Goal: Task Accomplishment & Management: Manage account settings

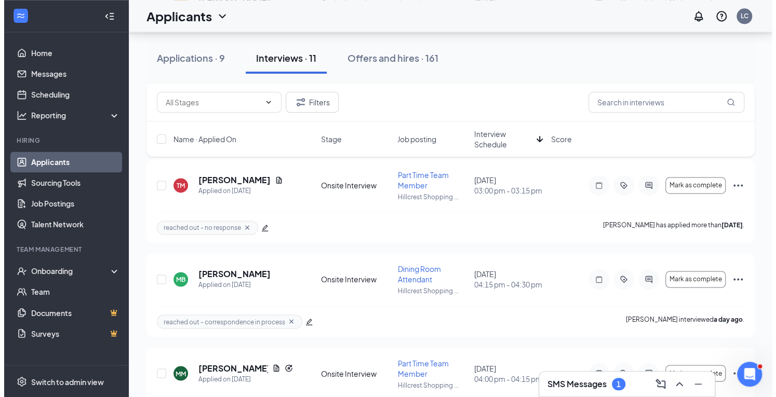
scroll to position [849, 0]
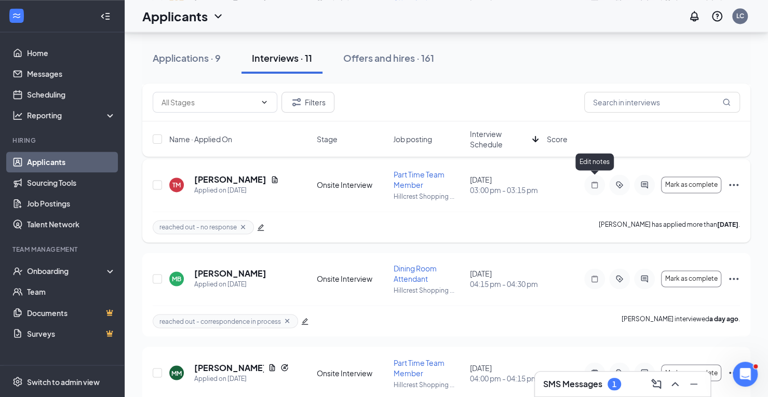
click at [595, 184] on icon "Note" at bounding box center [594, 185] width 12 height 8
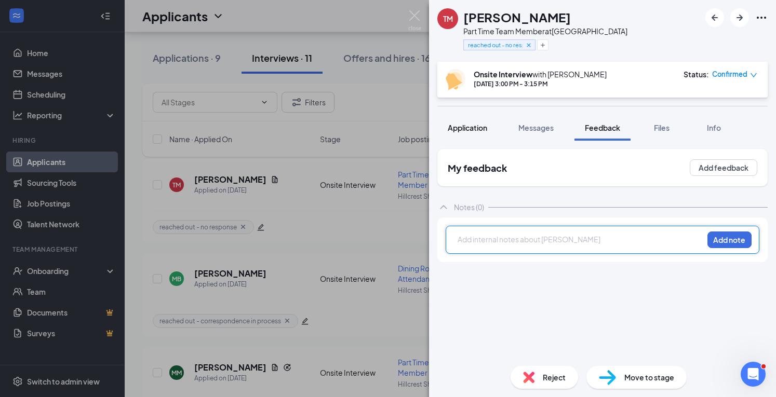
click at [478, 126] on span "Application" at bounding box center [467, 127] width 39 height 9
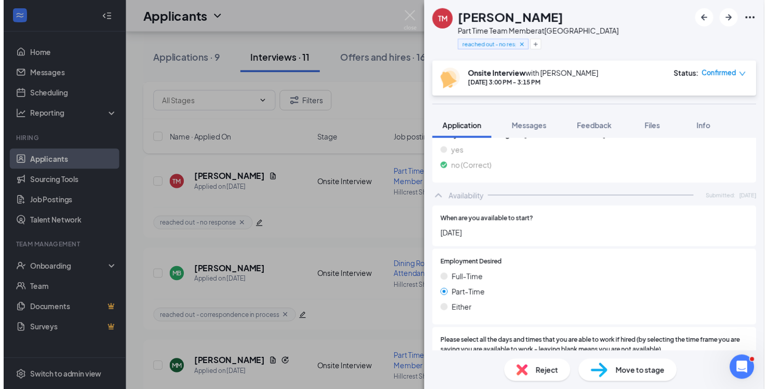
scroll to position [667, 0]
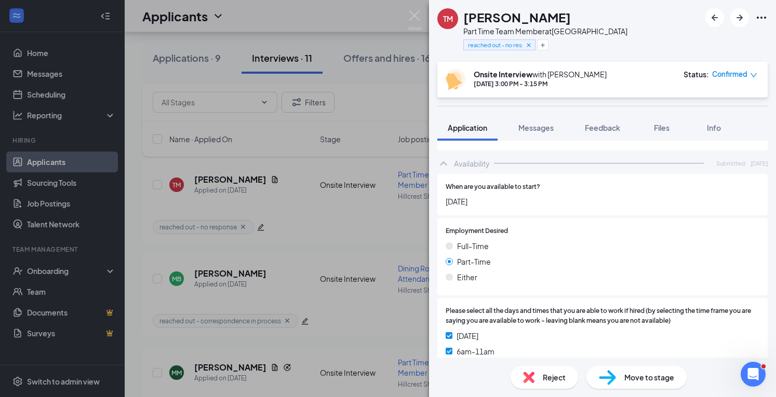
click at [764, 12] on icon "Ellipses" at bounding box center [761, 17] width 12 height 12
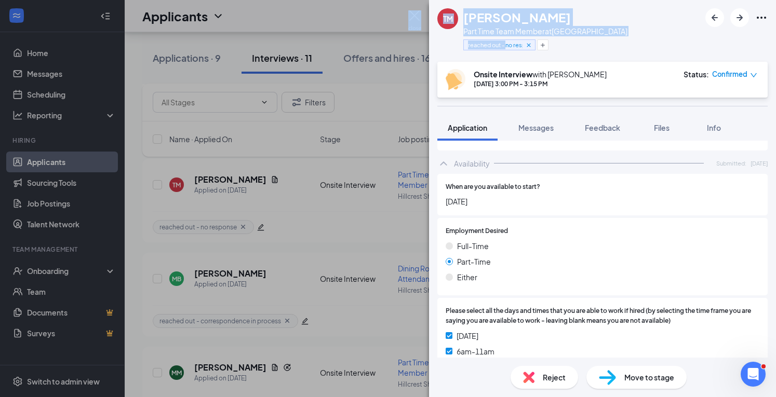
drag, startPoint x: 505, startPoint y: 49, endPoint x: 413, endPoint y: 13, distance: 98.8
click at [429, 13] on div "[PERSON_NAME] [PERSON_NAME] Part Time Team Member at [GEOGRAPHIC_DATA] reached …" at bounding box center [602, 198] width 347 height 397
click at [413, 21] on img at bounding box center [414, 20] width 13 height 20
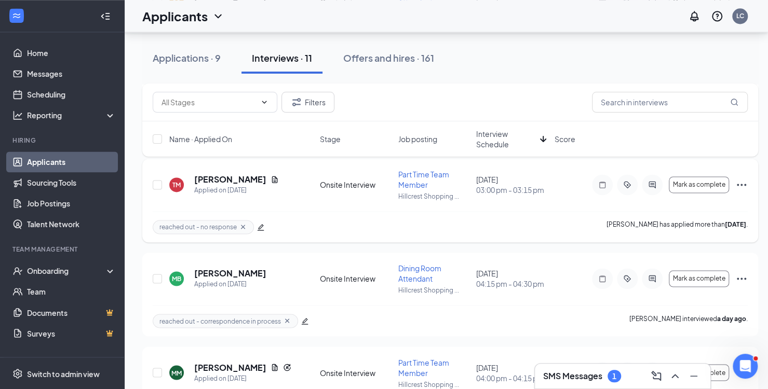
click at [737, 184] on icon "Ellipses" at bounding box center [741, 185] width 9 height 2
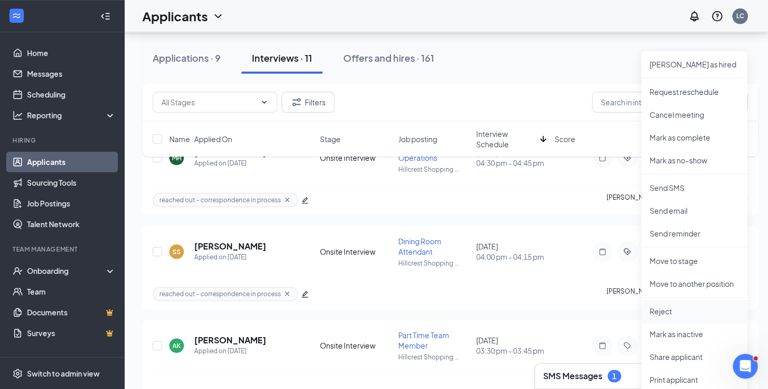
scroll to position [621, 0]
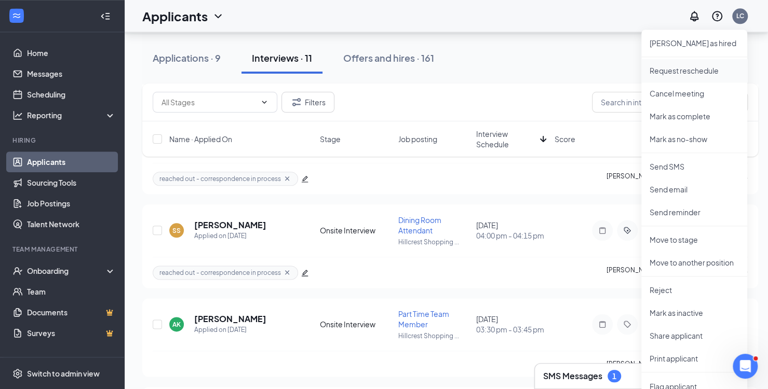
click at [676, 68] on p "Request reschedule" at bounding box center [694, 70] width 89 height 10
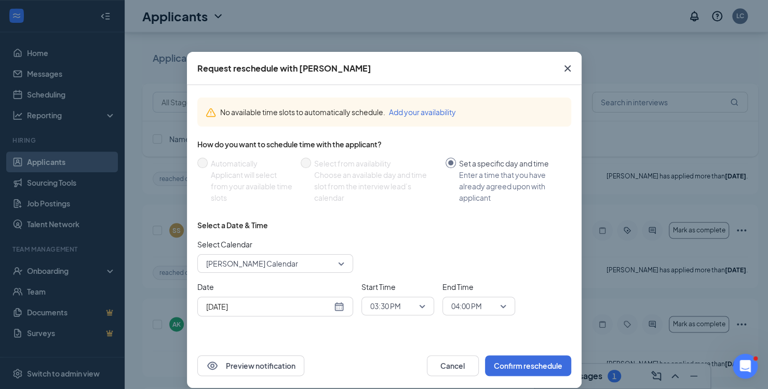
scroll to position [11, 0]
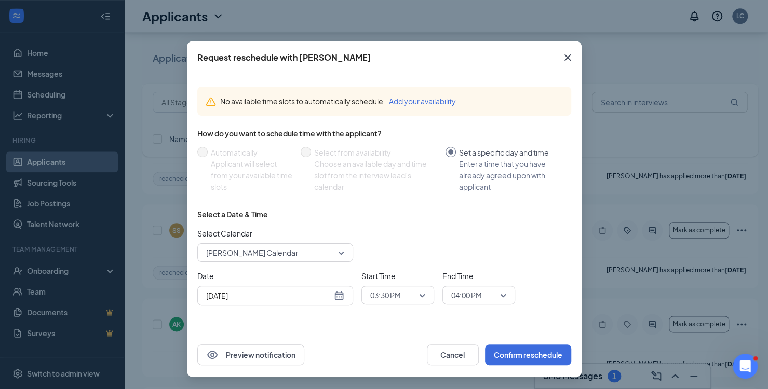
click at [334, 297] on div "[DATE]" at bounding box center [275, 295] width 138 height 11
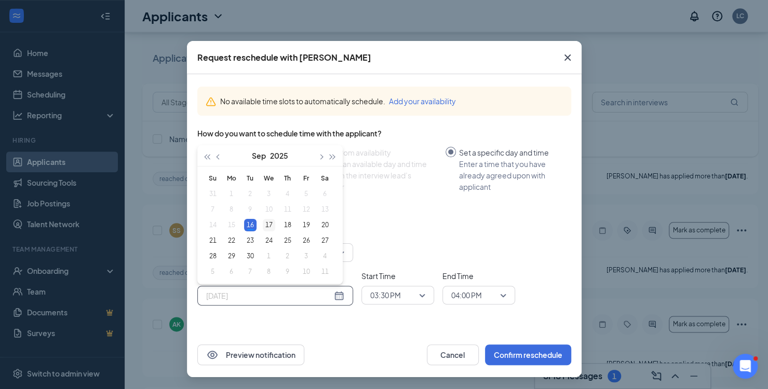
type input "[DATE]"
click at [267, 227] on div "17" at bounding box center [269, 225] width 12 height 12
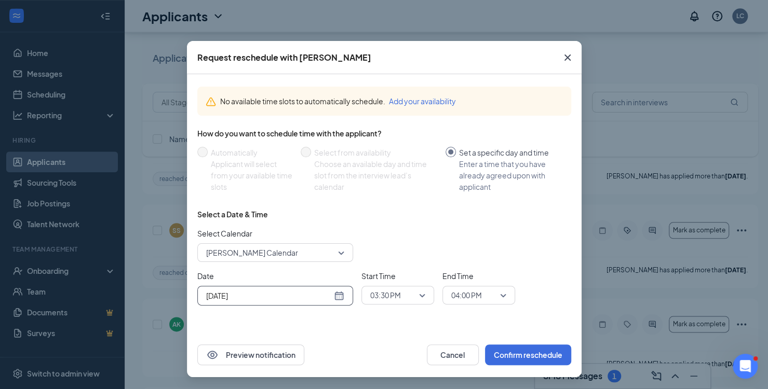
click at [408, 288] on span "03:30 PM" at bounding box center [393, 296] width 46 height 16
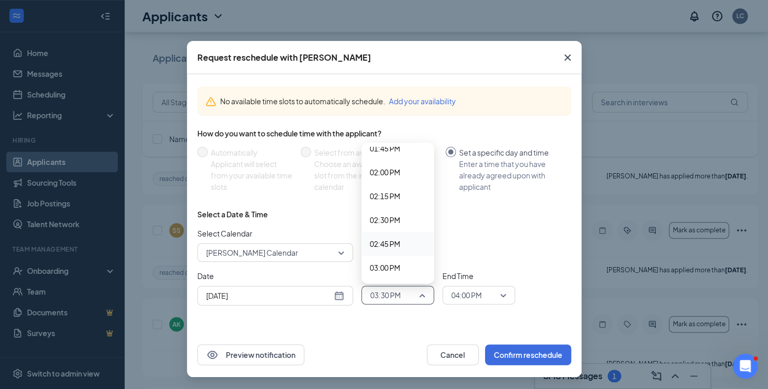
scroll to position [1305, 0]
click at [380, 194] on span "02:00 PM" at bounding box center [385, 190] width 31 height 11
click at [474, 290] on span "04:00 PM" at bounding box center [466, 296] width 31 height 16
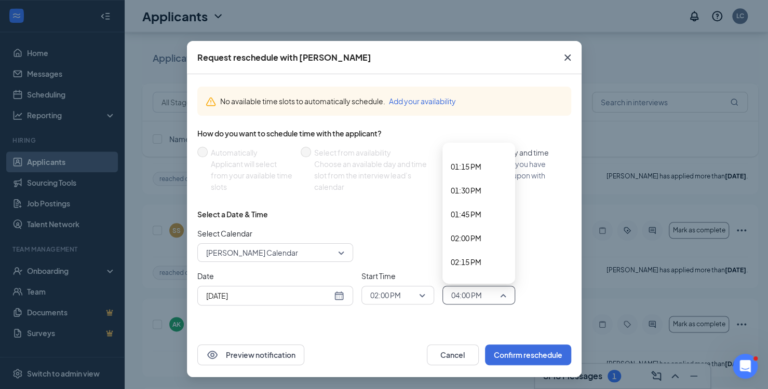
scroll to position [1275, 0]
click at [456, 244] on span "02:15 PM" at bounding box center [466, 244] width 31 height 11
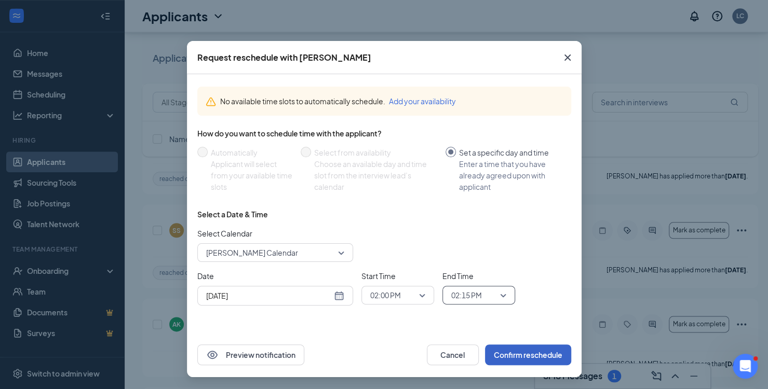
click at [528, 351] on button "Confirm reschedule" at bounding box center [528, 355] width 86 height 21
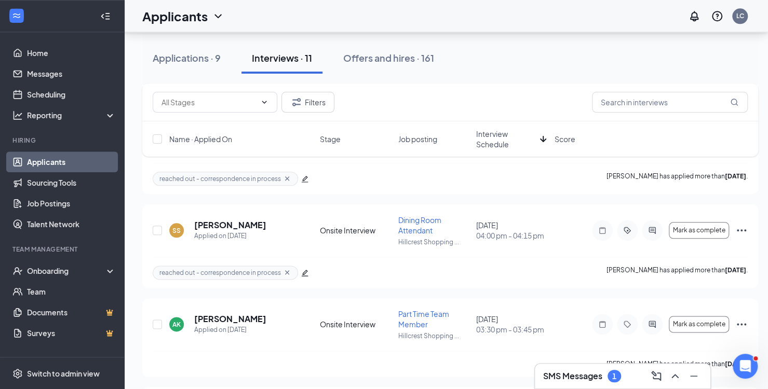
click at [604, 375] on div "SMS Messages 1" at bounding box center [582, 376] width 78 height 12
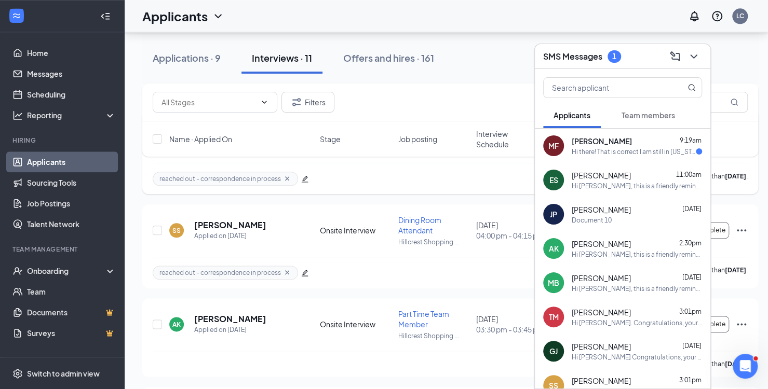
click at [421, 181] on div "reached out - correspondence in process [PERSON_NAME] has applied more than [DA…" at bounding box center [450, 178] width 595 height 31
click at [692, 51] on icon "ChevronDown" at bounding box center [694, 56] width 12 height 12
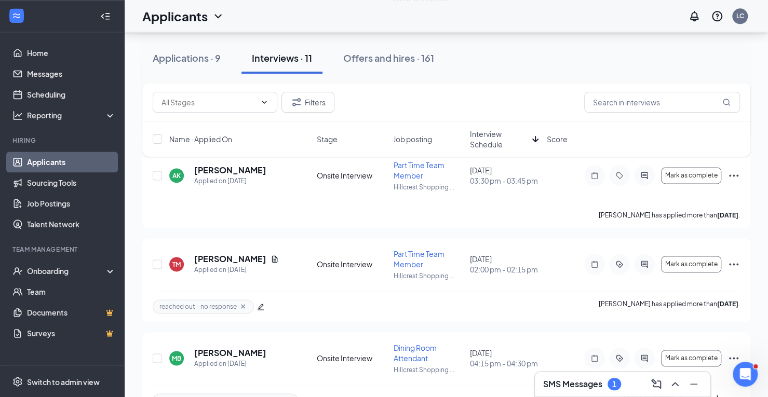
scroll to position [780, 0]
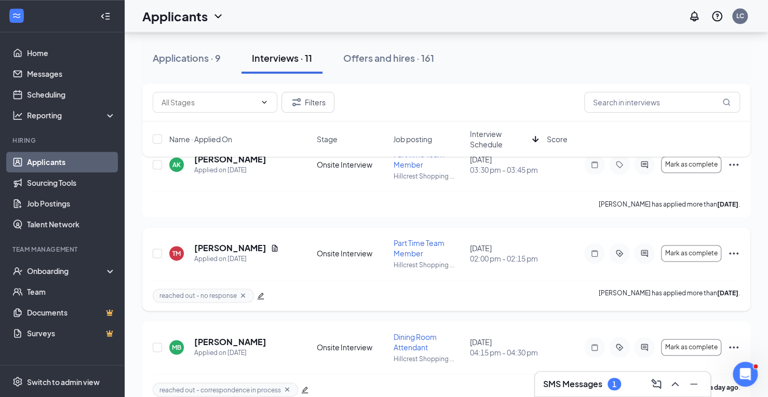
click at [734, 252] on icon "Ellipses" at bounding box center [733, 253] width 9 height 2
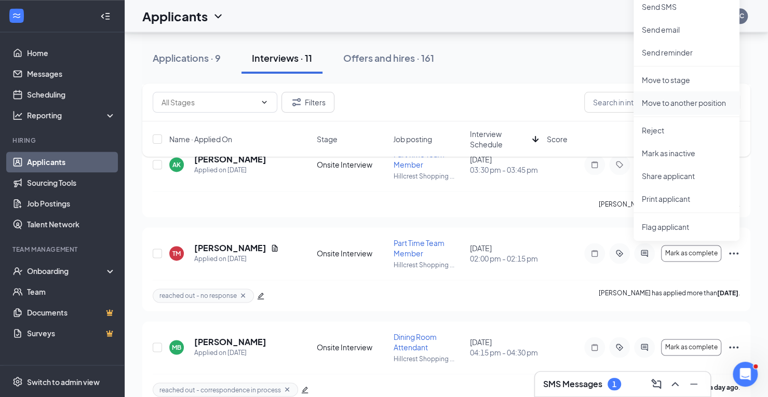
scroll to position [671, 0]
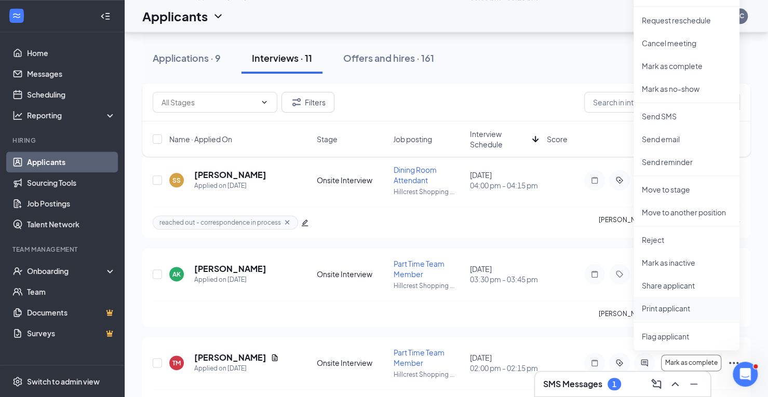
click at [657, 304] on p "Print applicant" at bounding box center [686, 308] width 89 height 10
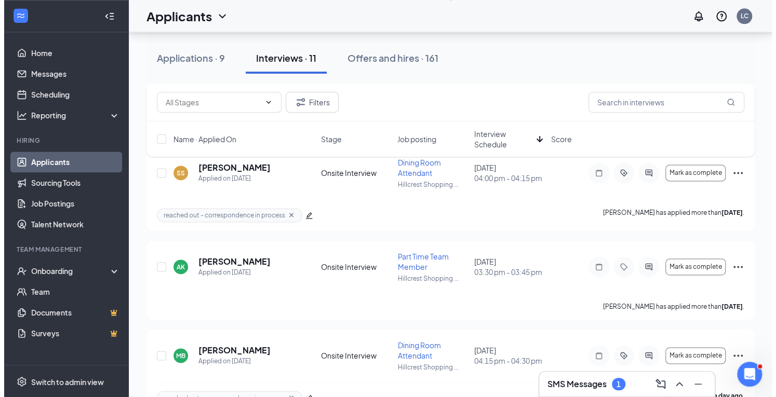
scroll to position [774, 0]
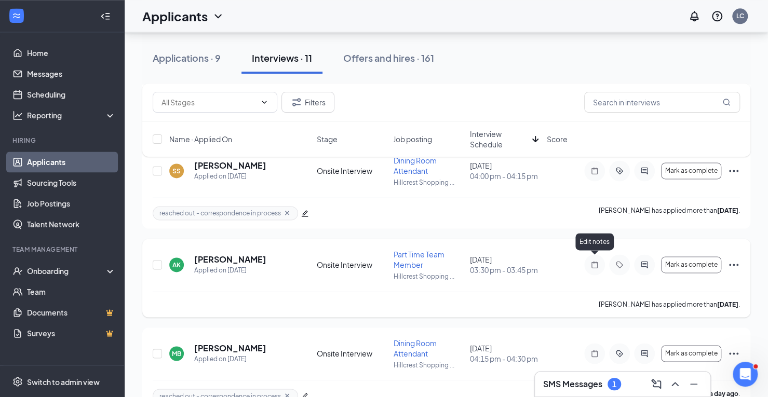
click at [596, 261] on icon "Note" at bounding box center [594, 265] width 12 height 8
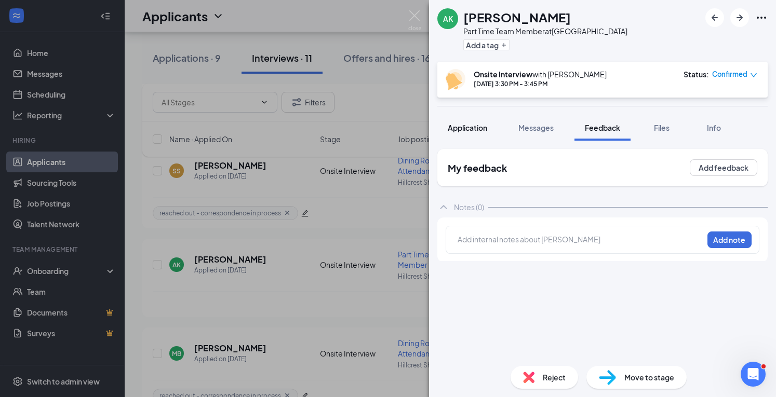
click at [473, 133] on button "Application" at bounding box center [467, 128] width 60 height 26
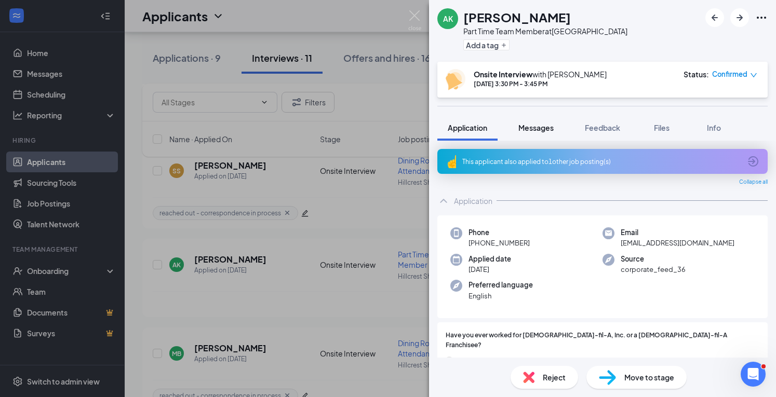
click at [538, 126] on span "Messages" at bounding box center [535, 127] width 35 height 9
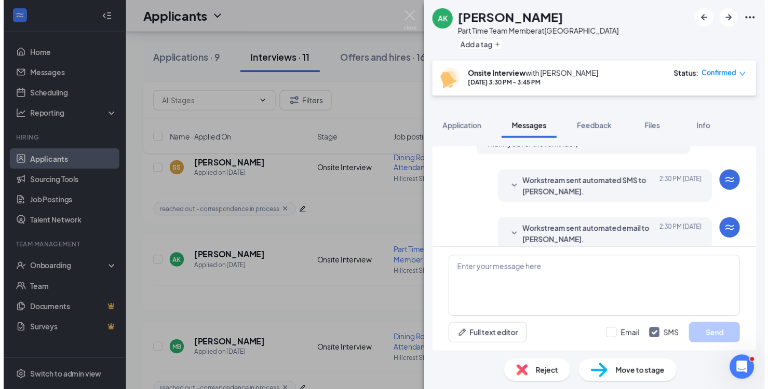
scroll to position [366, 0]
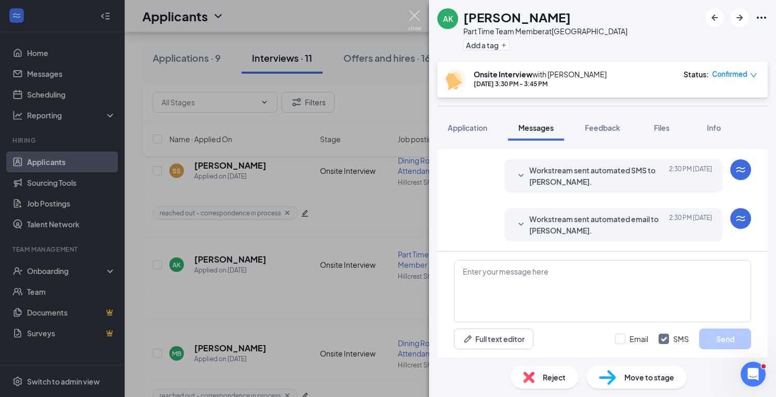
click at [412, 17] on img at bounding box center [414, 20] width 13 height 20
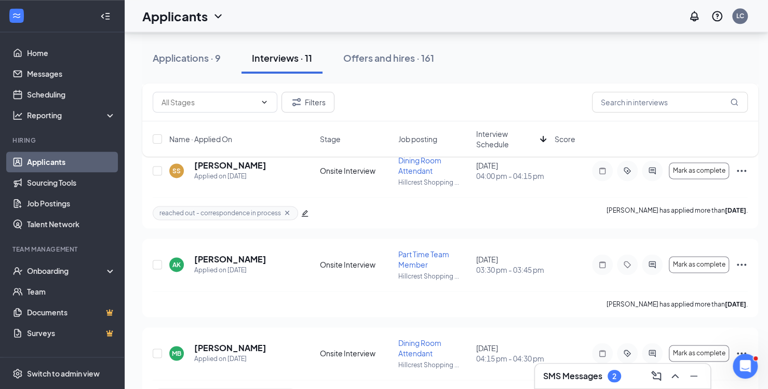
click at [569, 371] on h3 "SMS Messages" at bounding box center [572, 376] width 59 height 11
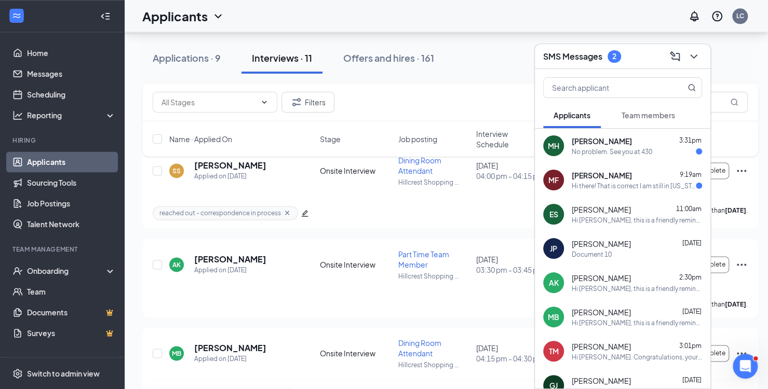
click at [611, 158] on div "[PERSON_NAME] [PERSON_NAME] 3:31pm No problem. See you at 430" at bounding box center [623, 146] width 176 height 34
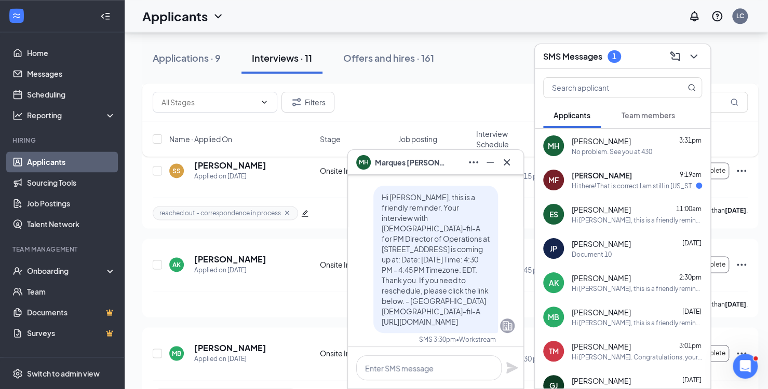
scroll to position [-47, 0]
click at [510, 160] on icon "Cross" at bounding box center [507, 162] width 12 height 12
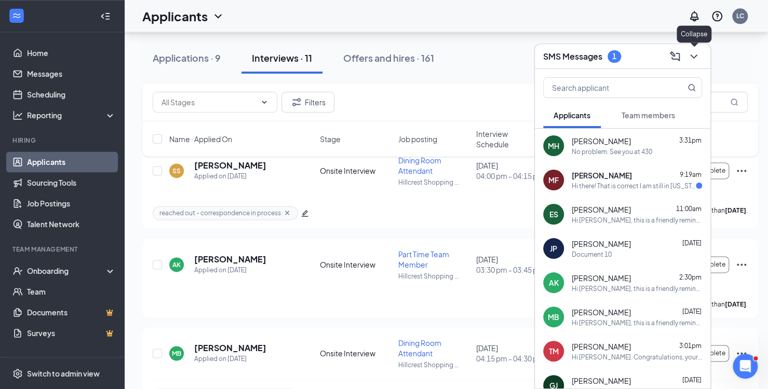
click at [692, 57] on icon "ChevronDown" at bounding box center [694, 56] width 12 height 12
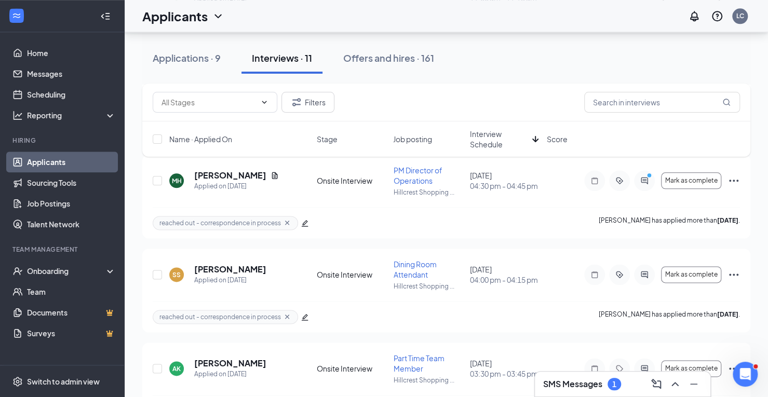
scroll to position [659, 0]
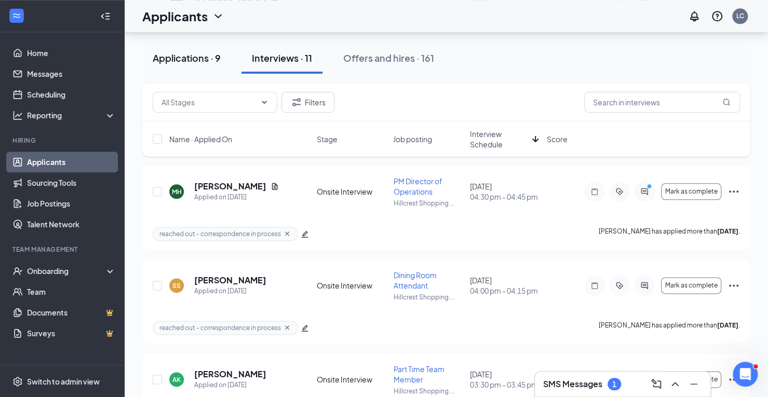
click at [192, 56] on div "Applications · 9" at bounding box center [187, 57] width 68 height 13
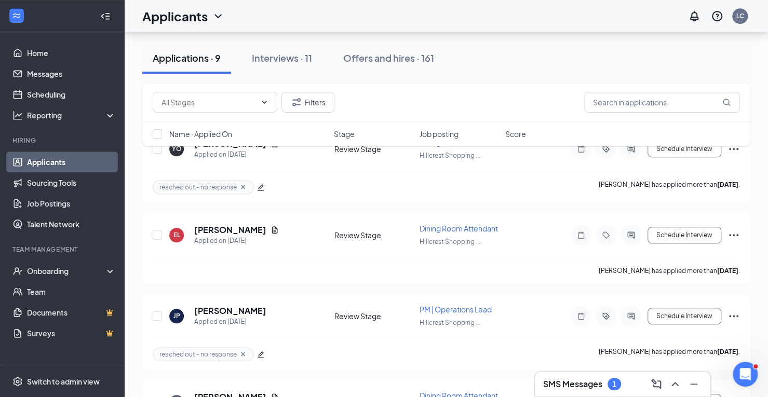
scroll to position [673, 0]
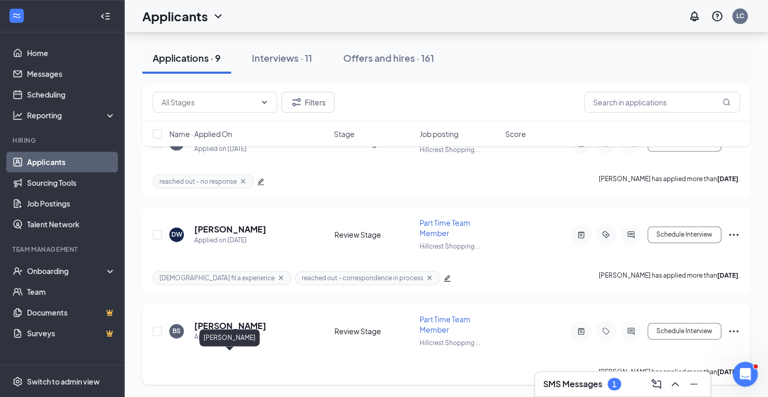
click at [230, 322] on h5 "[PERSON_NAME]" at bounding box center [230, 325] width 72 height 11
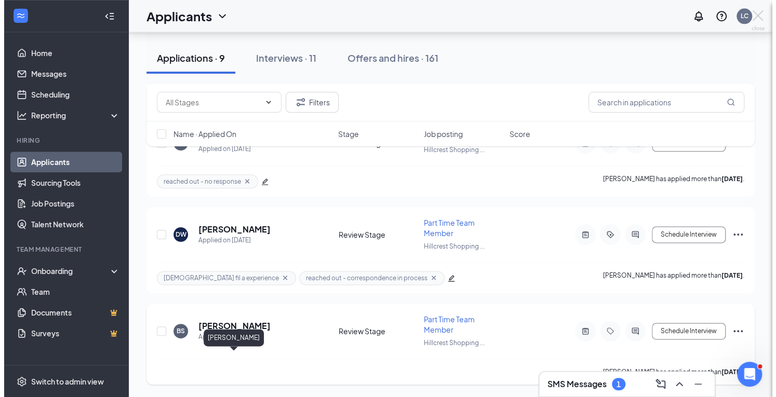
scroll to position [631, 0]
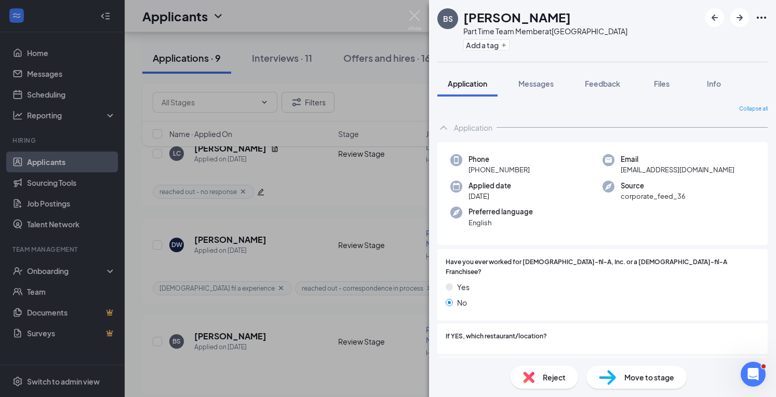
click at [522, 169] on span "[PHONE_NUMBER]" at bounding box center [498, 170] width 61 height 10
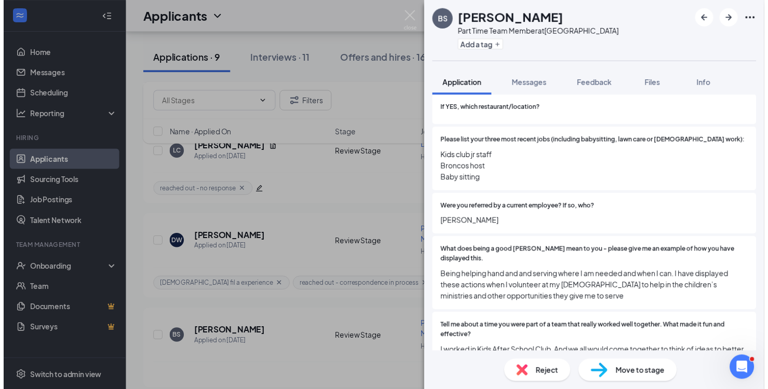
scroll to position [0, 0]
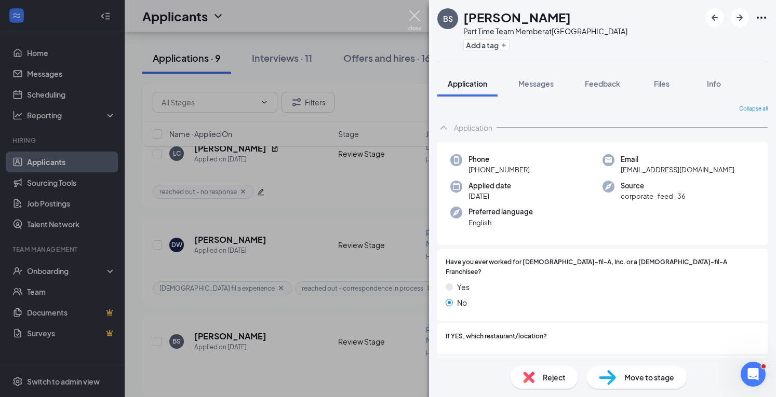
click at [413, 20] on img at bounding box center [414, 20] width 13 height 20
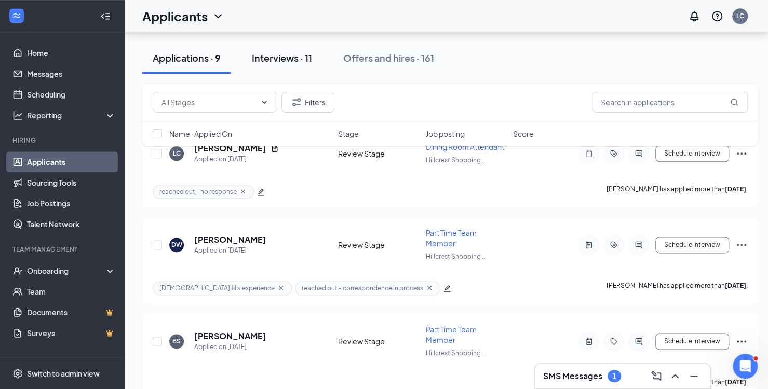
click at [309, 60] on div "Interviews · 11" at bounding box center [282, 57] width 60 height 13
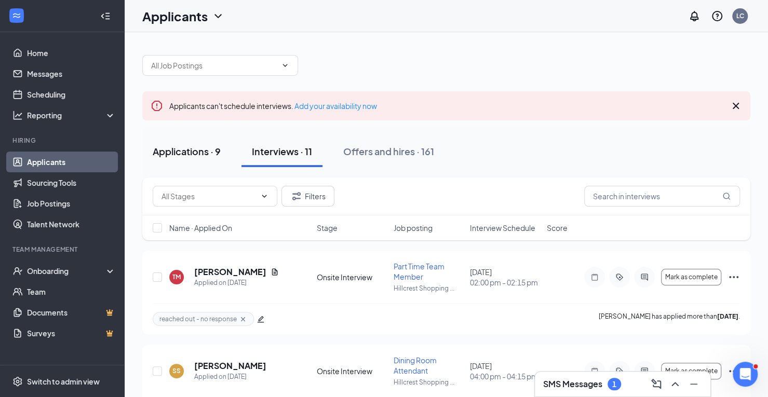
click at [192, 149] on div "Applications · 9" at bounding box center [187, 151] width 68 height 13
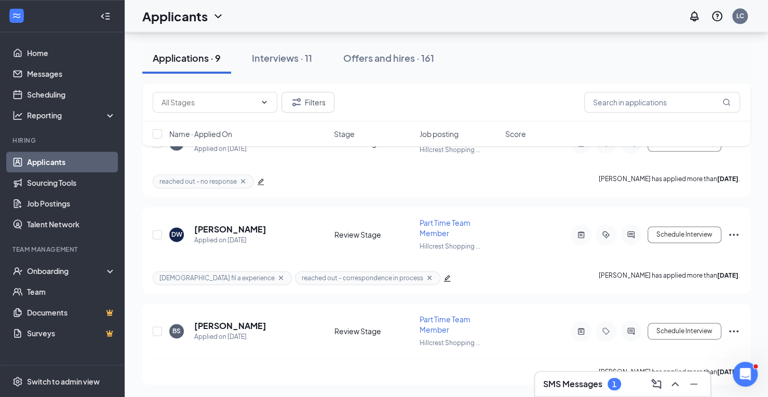
scroll to position [673, 0]
click at [731, 332] on icon "Ellipses" at bounding box center [734, 331] width 12 height 12
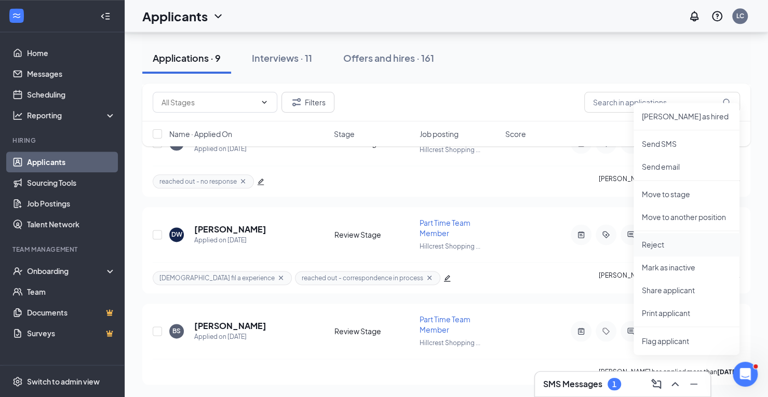
click at [663, 239] on p "Reject" at bounding box center [686, 244] width 89 height 10
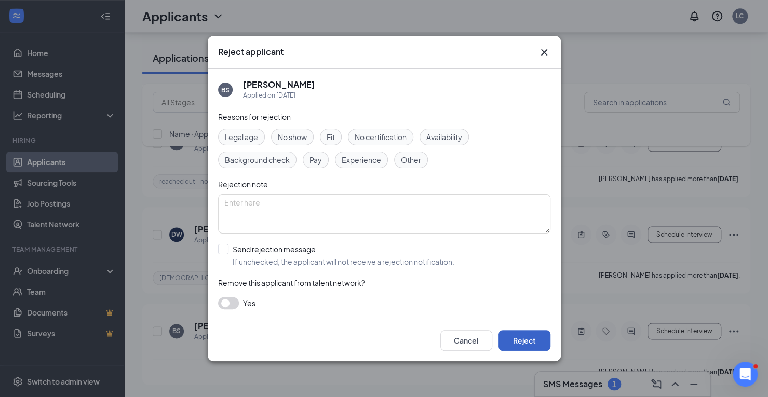
click at [520, 345] on button "Reject" at bounding box center [525, 340] width 52 height 21
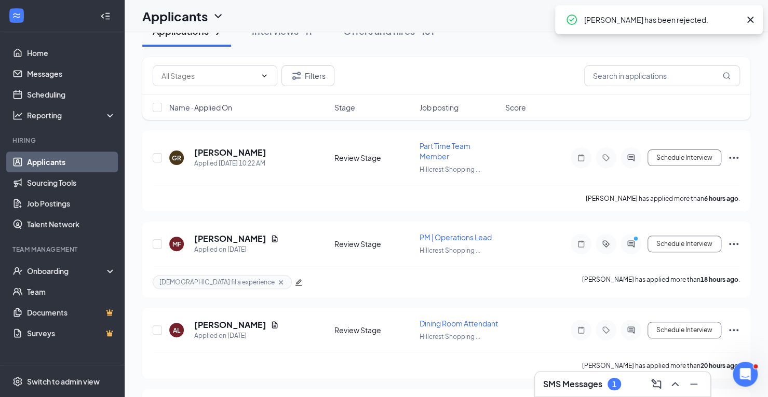
scroll to position [0, 0]
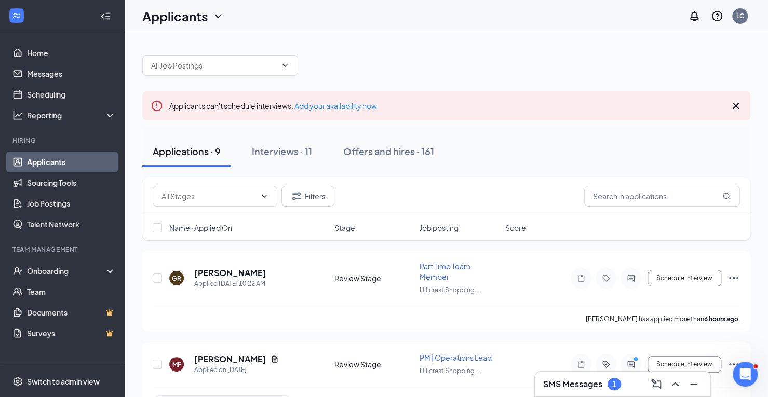
click at [618, 386] on div "1" at bounding box center [615, 384] width 14 height 12
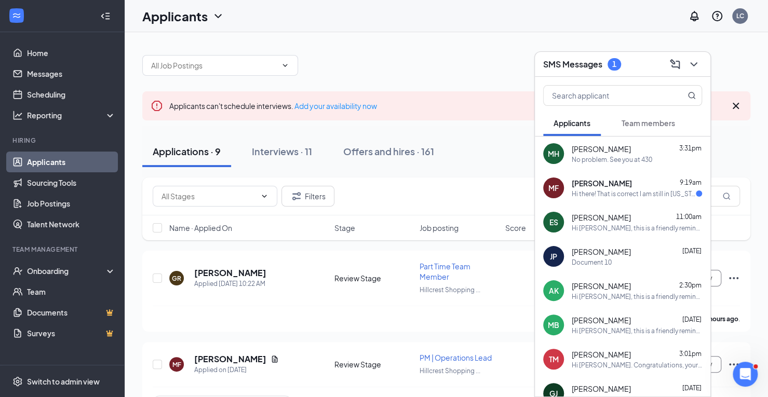
click at [493, 153] on div "Applications · 9 Interviews · 11 Offers and hires · 161" at bounding box center [446, 151] width 608 height 31
click at [304, 151] on div "Interviews · 11" at bounding box center [282, 151] width 60 height 13
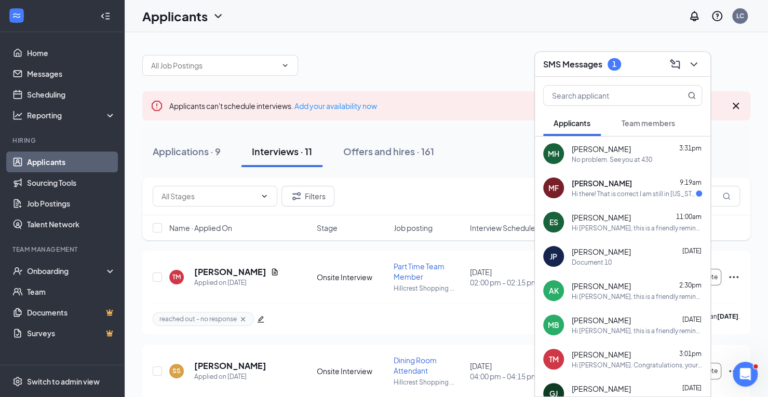
click at [701, 61] on div at bounding box center [692, 64] width 19 height 17
click at [691, 66] on icon "ChevronDown" at bounding box center [694, 64] width 12 height 12
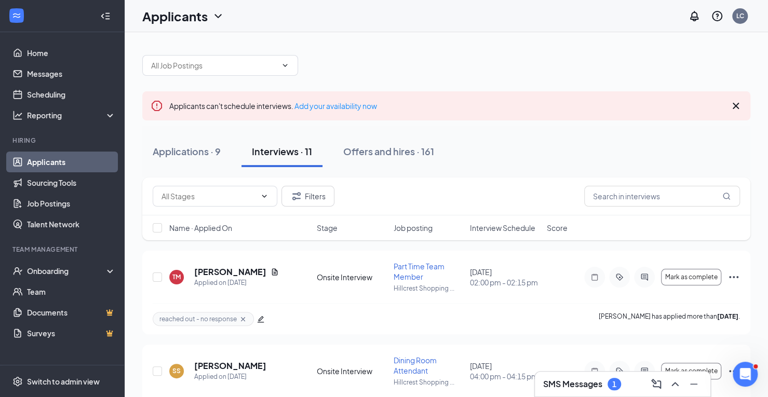
click at [496, 226] on span "Interview Schedule" at bounding box center [502, 228] width 65 height 10
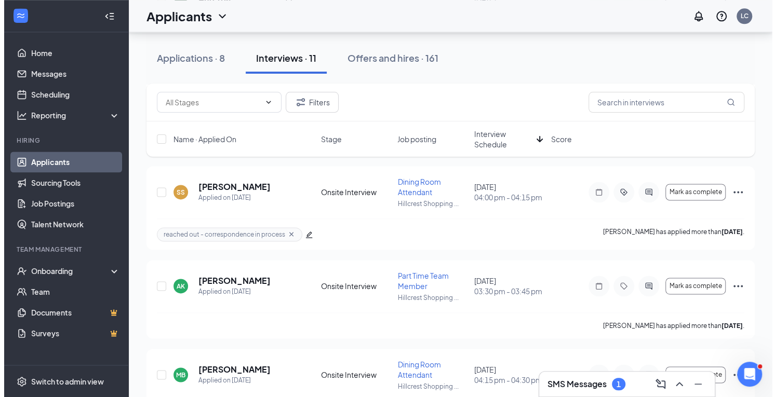
scroll to position [754, 0]
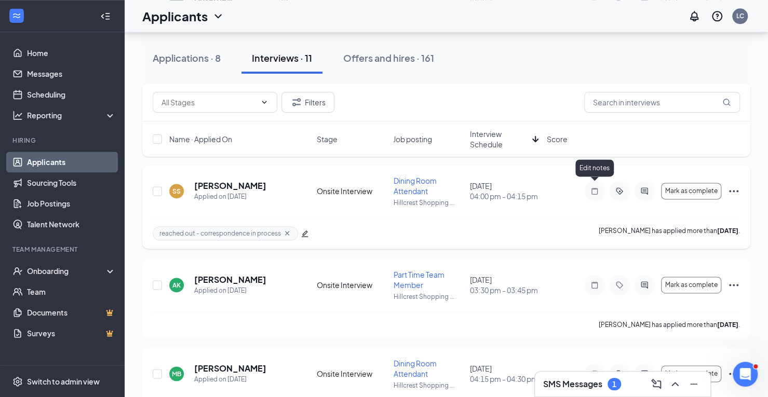
click at [596, 187] on icon "Note" at bounding box center [594, 191] width 12 height 8
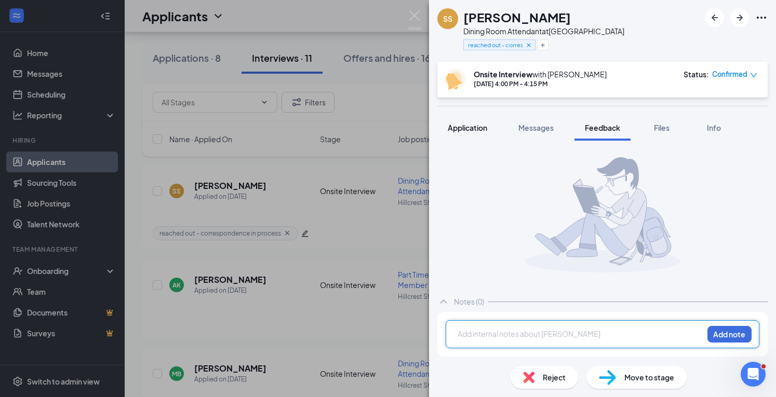
click at [477, 131] on span "Application" at bounding box center [467, 127] width 39 height 9
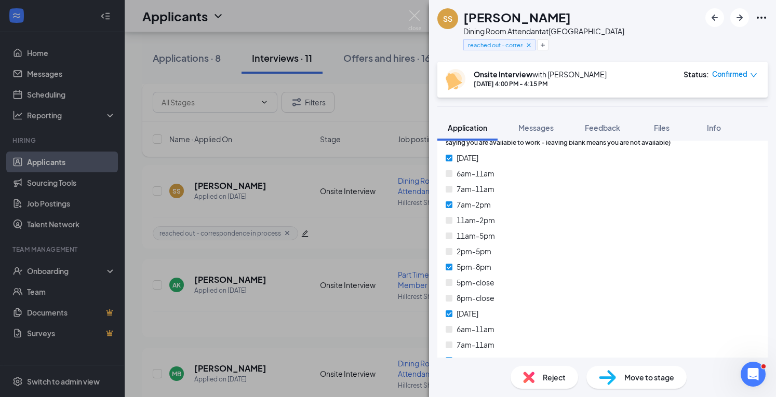
scroll to position [493, 0]
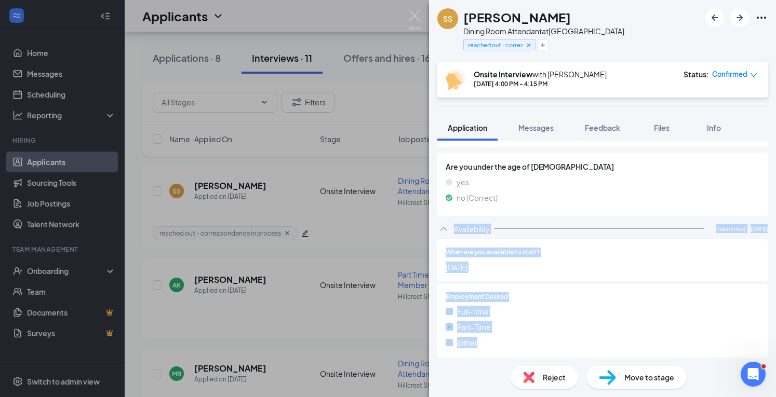
drag, startPoint x: 586, startPoint y: 211, endPoint x: 517, endPoint y: 367, distance: 170.4
click at [517, 367] on div "SS [PERSON_NAME] Dining Room Attendant at [GEOGRAPHIC_DATA] reached out - corre…" at bounding box center [602, 198] width 347 height 397
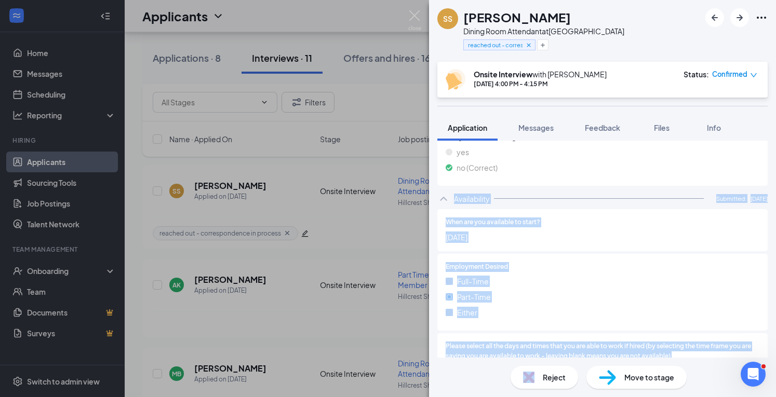
click at [571, 266] on div at bounding box center [633, 267] width 251 height 10
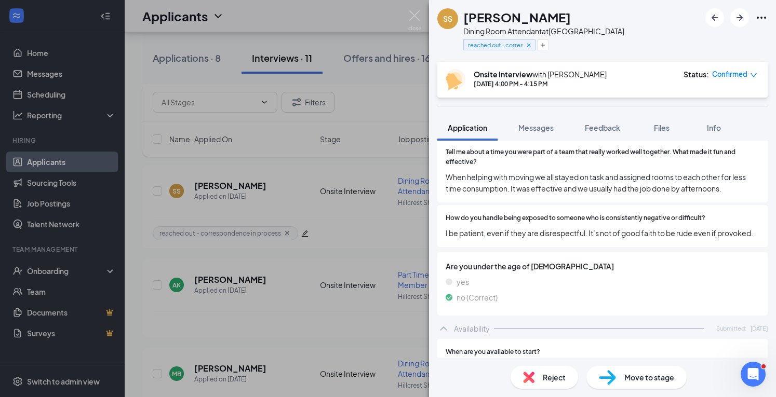
scroll to position [394, 0]
drag, startPoint x: 583, startPoint y: 274, endPoint x: 509, endPoint y: 127, distance: 164.0
click at [509, 127] on div "Application Messages Feedback Files Info" at bounding box center [602, 128] width 330 height 26
click at [608, 126] on span "Feedback" at bounding box center [602, 127] width 35 height 9
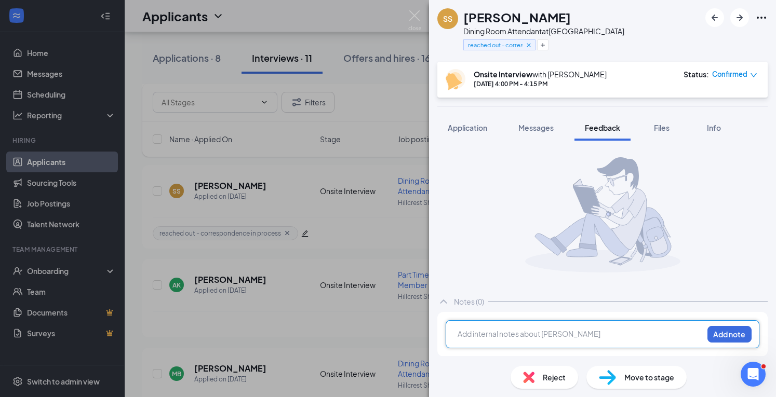
click at [465, 337] on div at bounding box center [580, 334] width 245 height 11
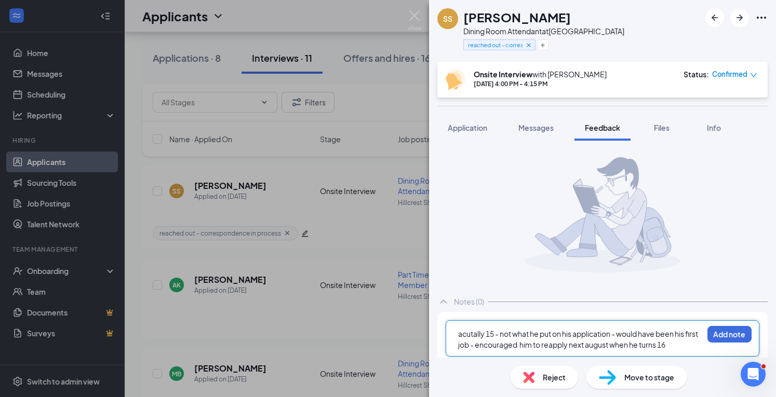
click at [713, 324] on div "acutally 15 - not what he put on his application - would have been his first jo…" at bounding box center [603, 338] width 314 height 36
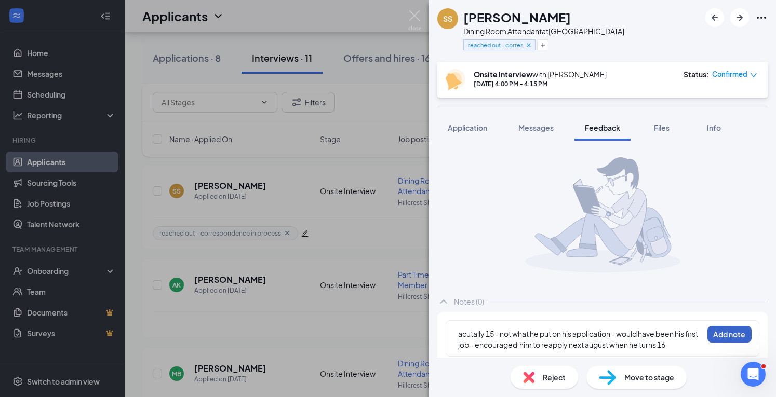
click at [717, 335] on button "Add note" at bounding box center [729, 334] width 44 height 17
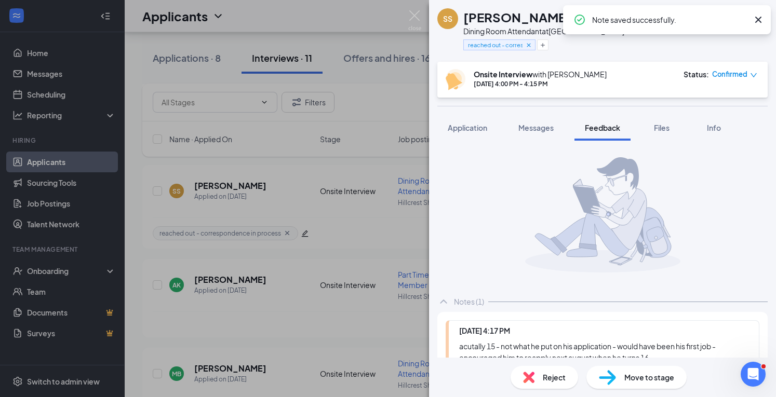
click at [537, 376] on div "Reject" at bounding box center [544, 377] width 68 height 23
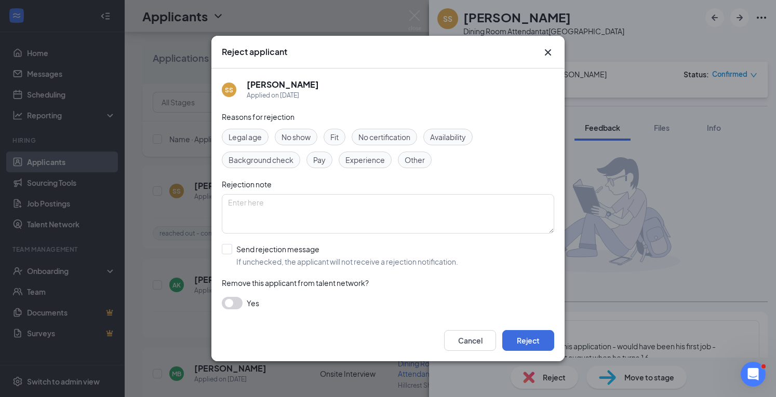
click at [235, 136] on span "Legal age" at bounding box center [244, 136] width 33 height 11
click at [230, 258] on input "Send rejection message If unchecked, the applicant will not receive a rejection…" at bounding box center [340, 255] width 236 height 23
checkbox input "true"
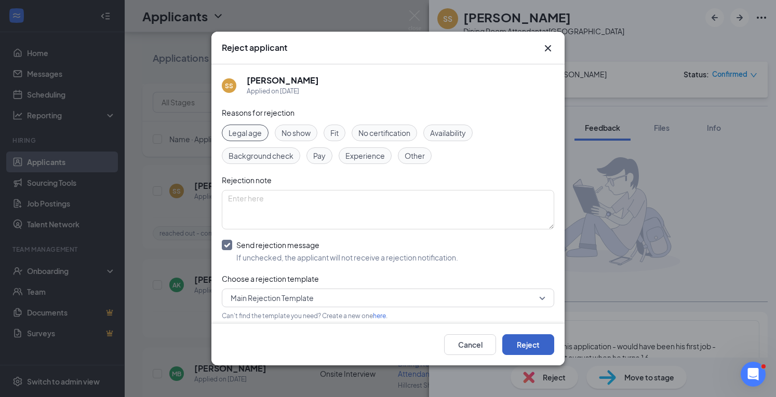
click at [515, 341] on button "Reject" at bounding box center [528, 344] width 52 height 21
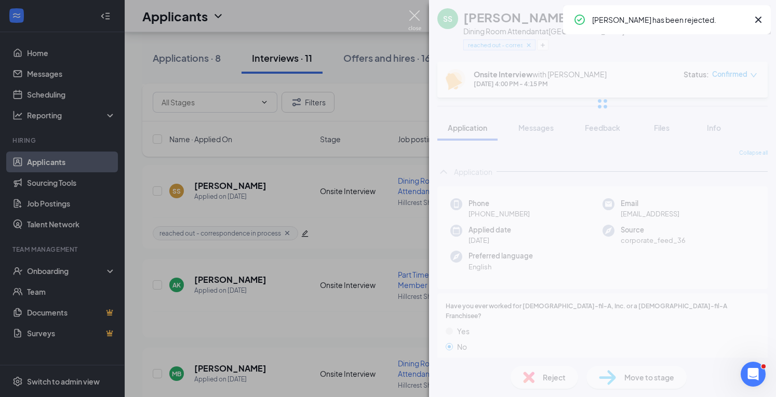
click at [413, 13] on img at bounding box center [414, 20] width 13 height 20
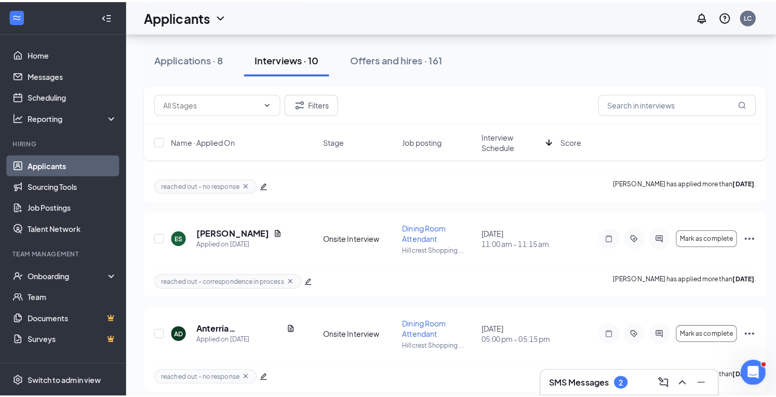
scroll to position [1486, 0]
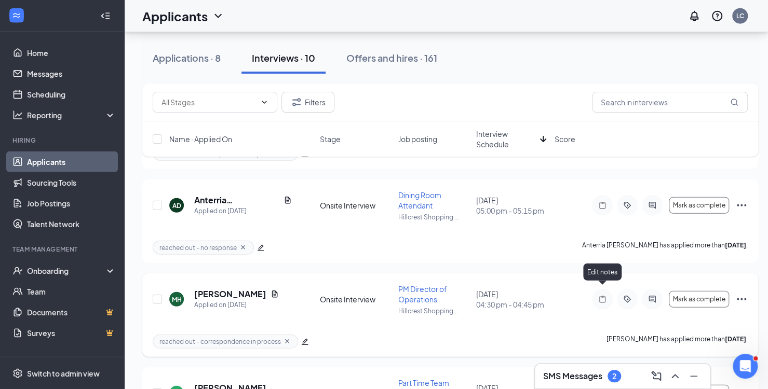
click at [601, 296] on icon "Note" at bounding box center [602, 299] width 6 height 7
